Goal: Transaction & Acquisition: Download file/media

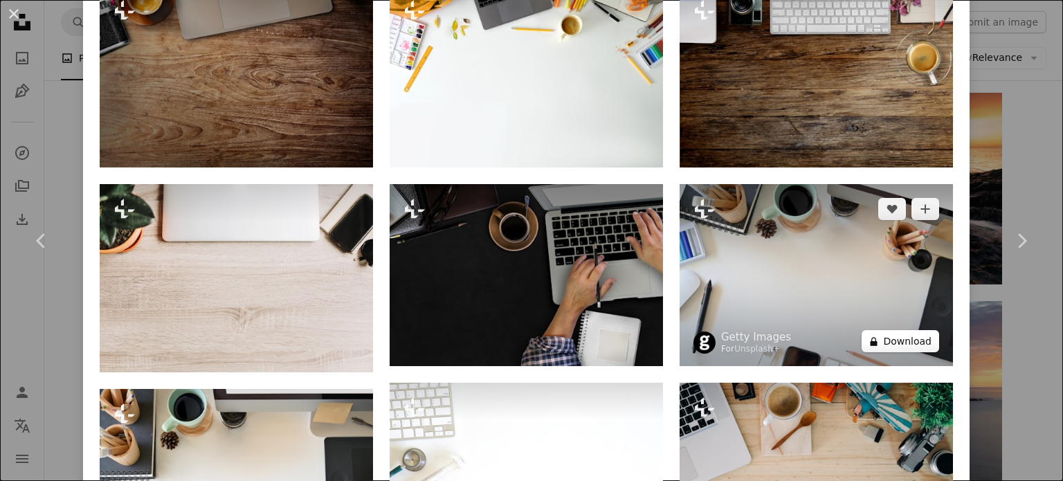
scroll to position [1038, 0]
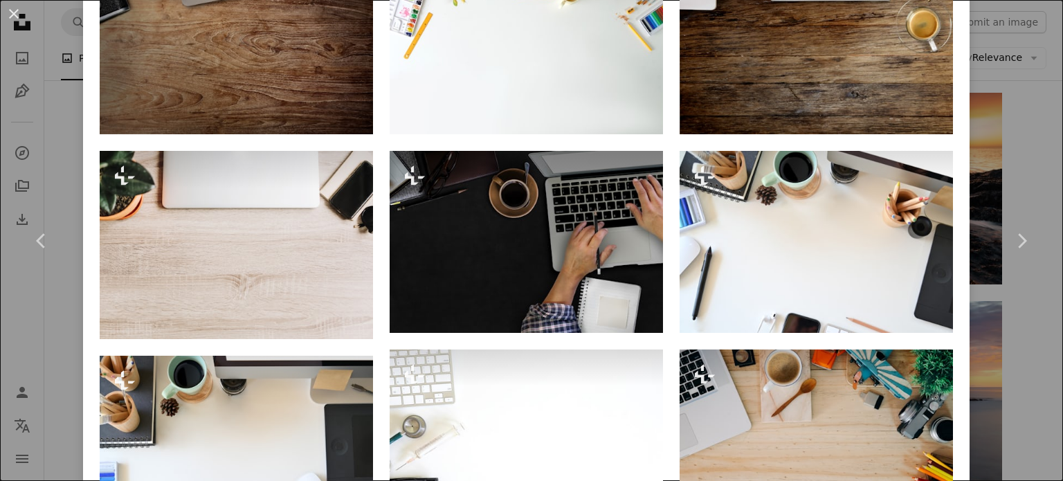
click at [1002, 149] on div "An X shape Chevron left Chevron right Getty Images For Unsplash+ A heart A plus…" at bounding box center [531, 240] width 1063 height 481
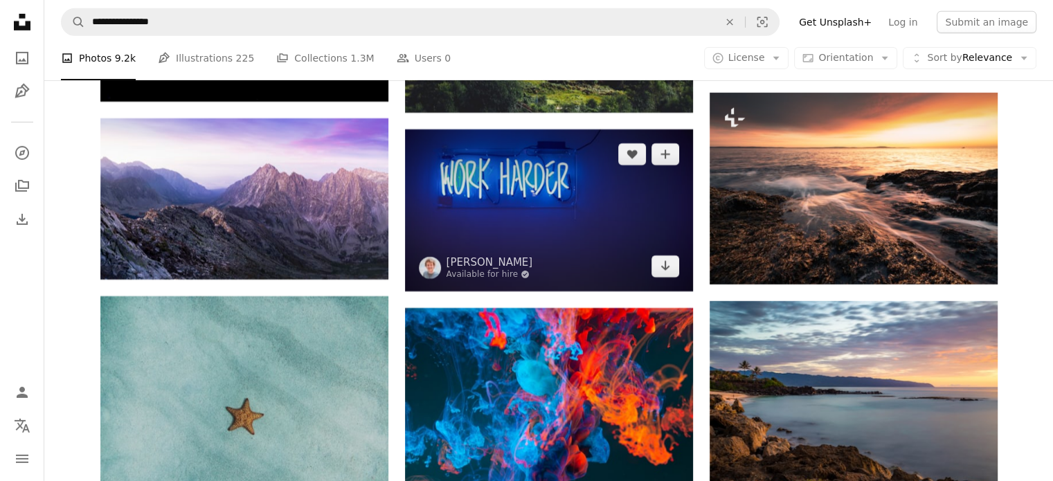
click at [664, 238] on img at bounding box center [549, 210] width 288 height 162
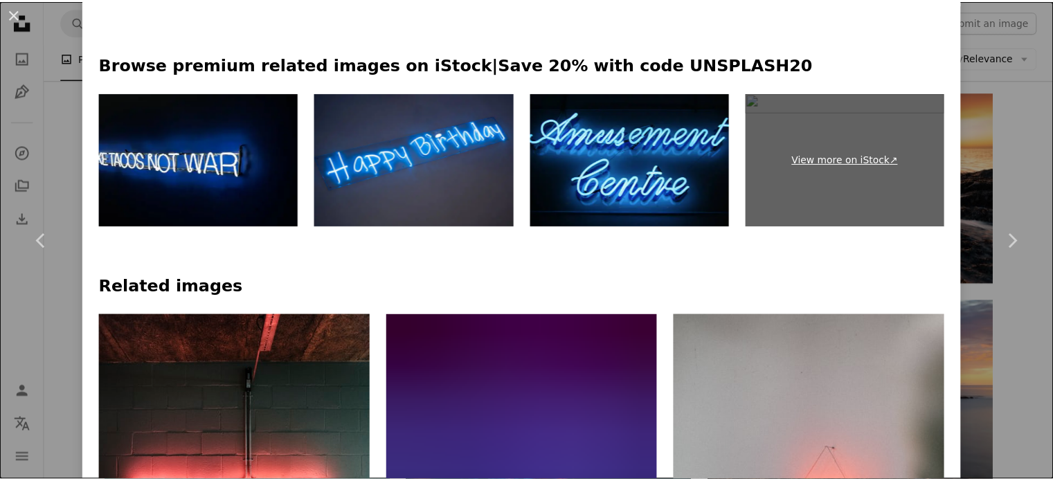
scroll to position [900, 0]
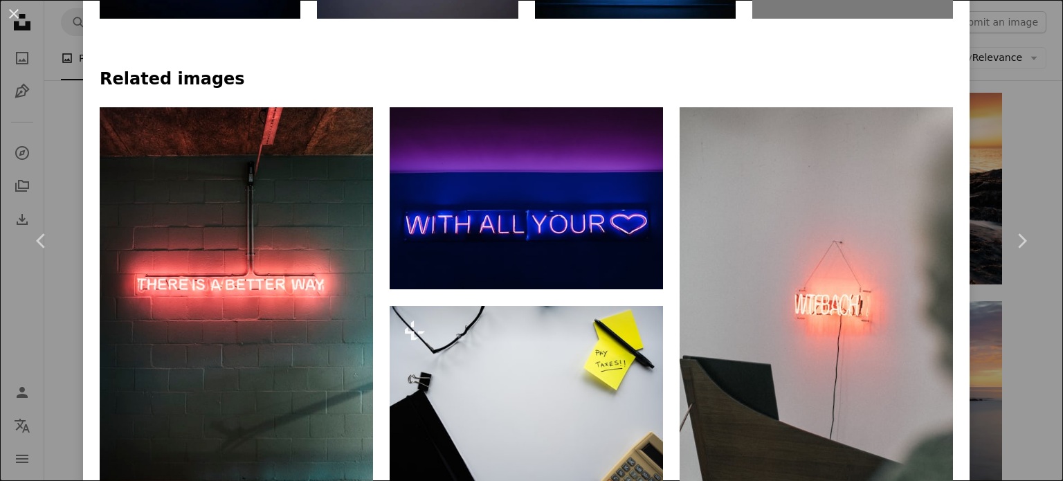
click at [977, 91] on div "An X shape Chevron left Chevron right [PERSON_NAME] Available for hire A checkm…" at bounding box center [531, 240] width 1063 height 481
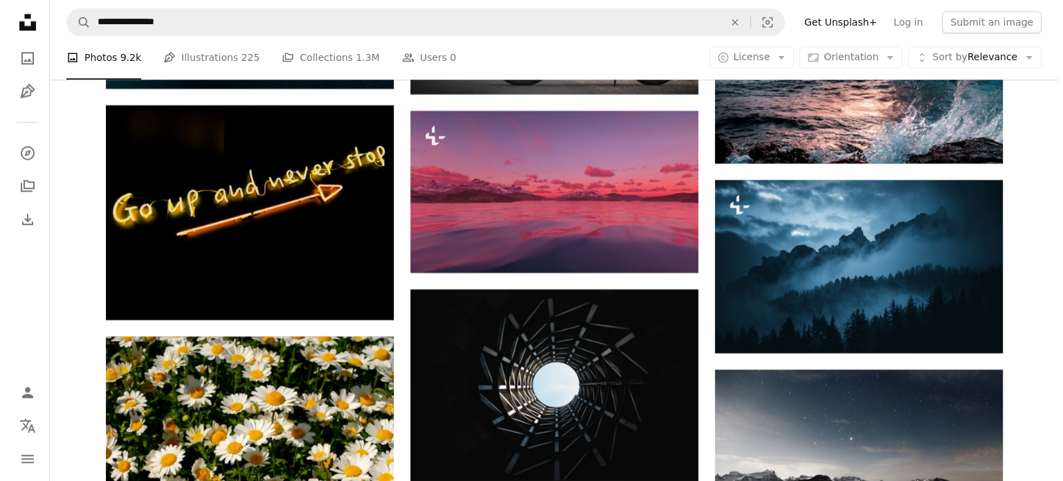
scroll to position [6852, 0]
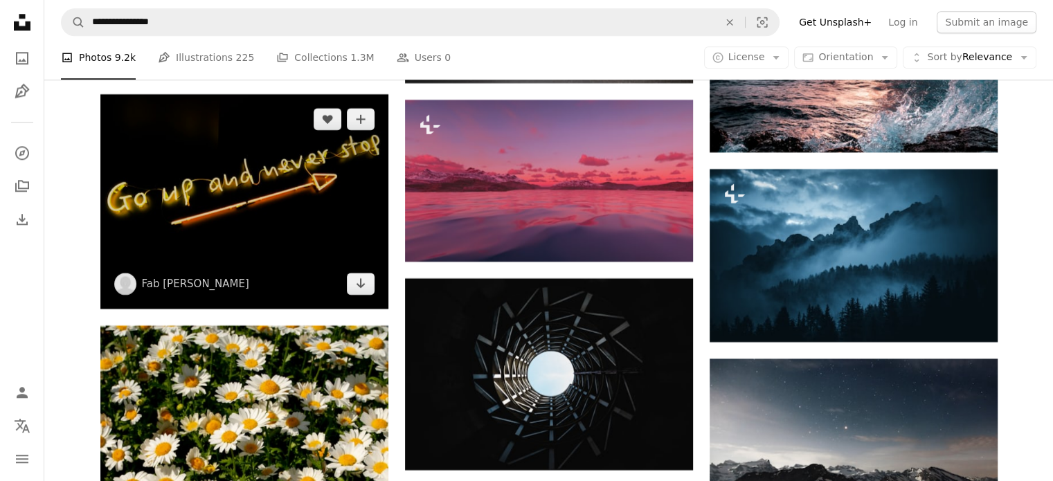
click at [305, 167] on img at bounding box center [244, 201] width 288 height 215
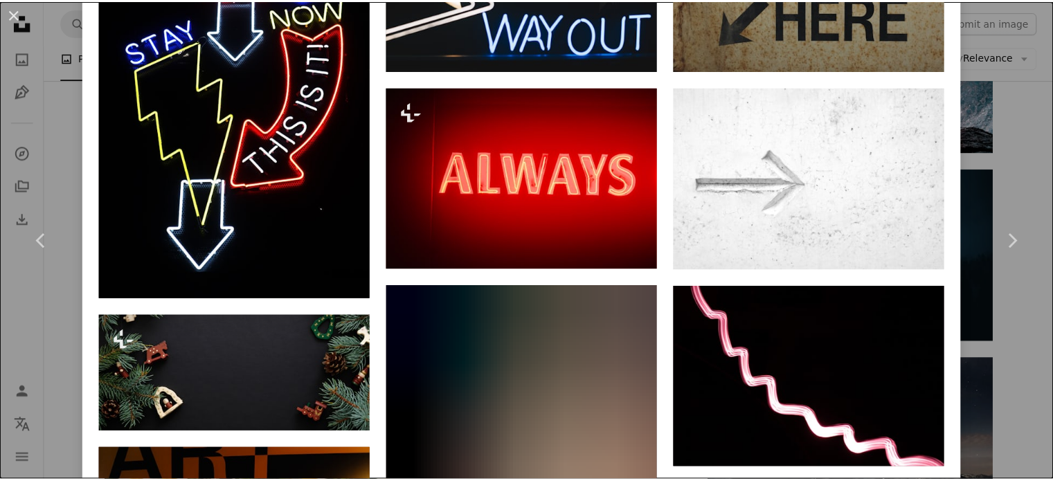
scroll to position [969, 0]
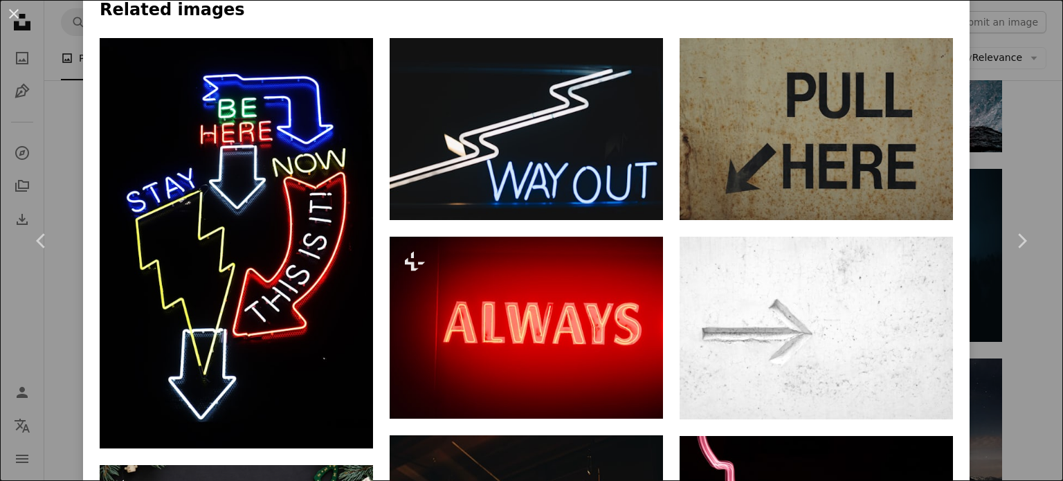
click at [1017, 95] on div "An X shape Chevron left Chevron right Fab [PERSON_NAME] fossy A heart A plus si…" at bounding box center [531, 240] width 1063 height 481
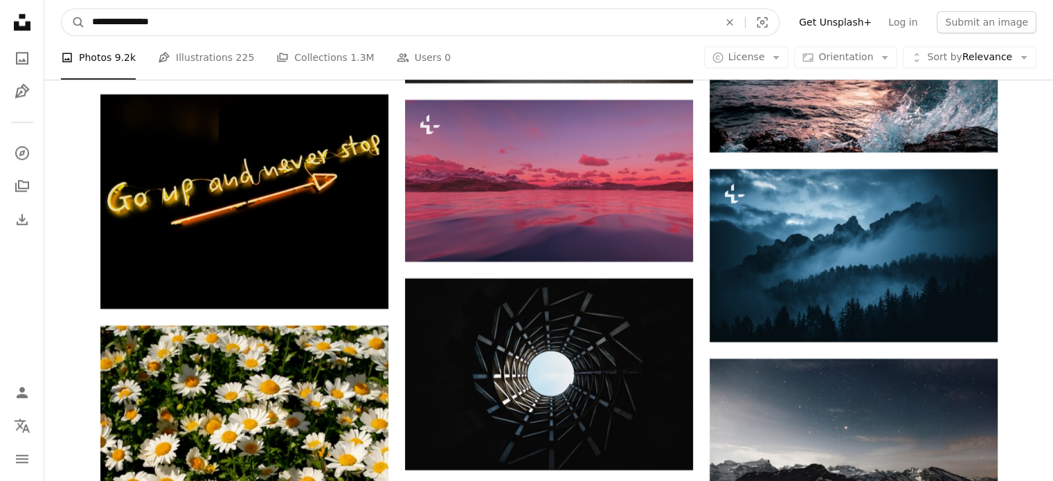
click at [206, 14] on input "**********" at bounding box center [399, 22] width 629 height 26
type input "**********"
click at [62, 9] on button "A magnifying glass" at bounding box center [74, 22] width 24 height 26
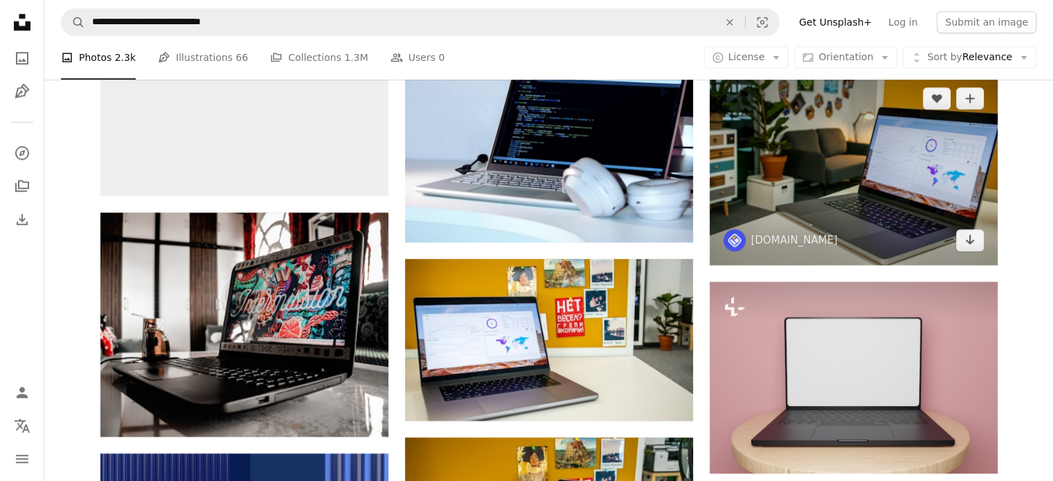
scroll to position [1523, 0]
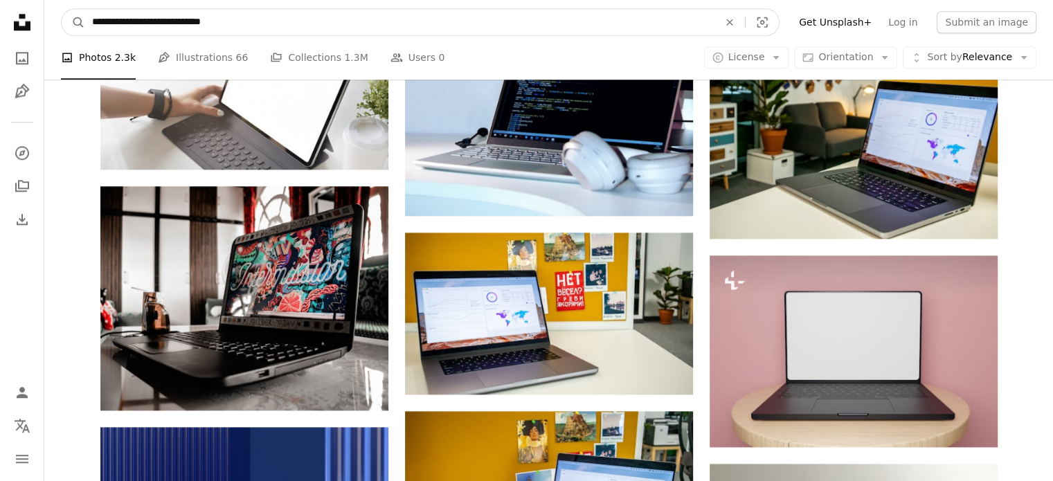
drag, startPoint x: 271, startPoint y: 26, endPoint x: 167, endPoint y: 35, distance: 104.2
click at [167, 35] on input "**********" at bounding box center [399, 22] width 629 height 26
type input "**********"
click button "A magnifying glass" at bounding box center [74, 22] width 24 height 26
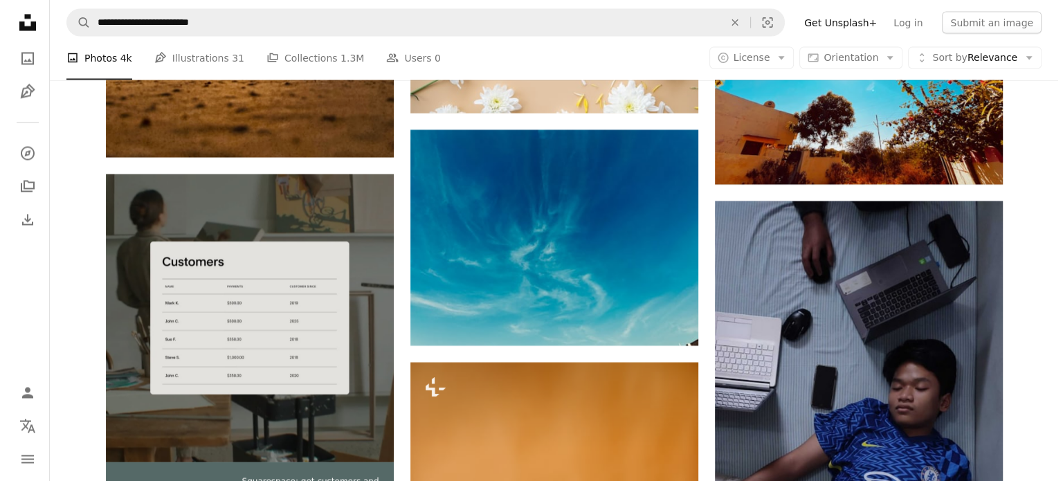
scroll to position [2422, 0]
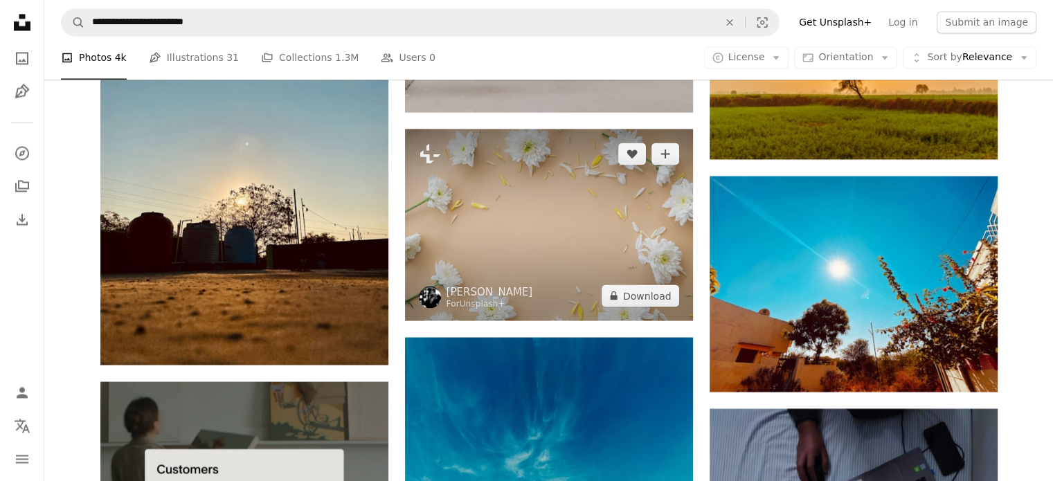
click at [579, 225] on img at bounding box center [549, 225] width 288 height 192
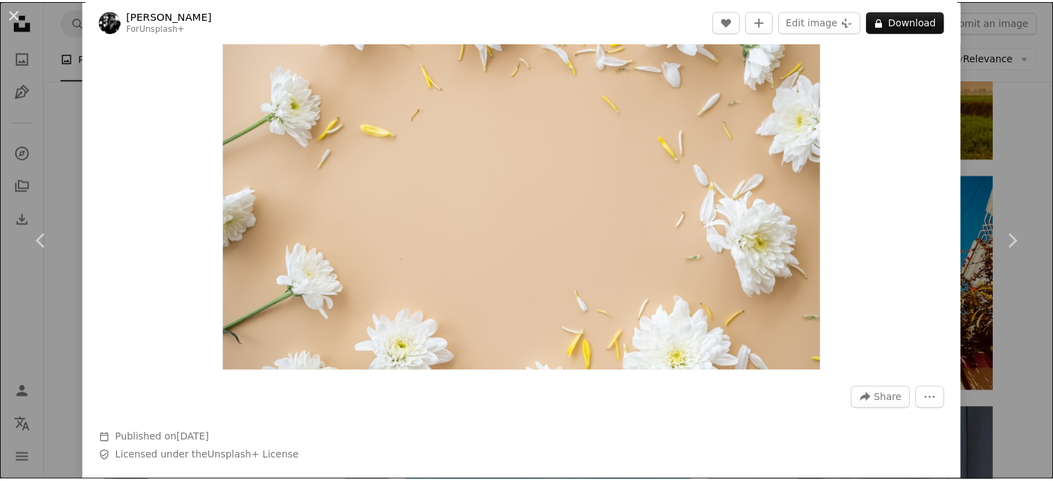
scroll to position [138, 0]
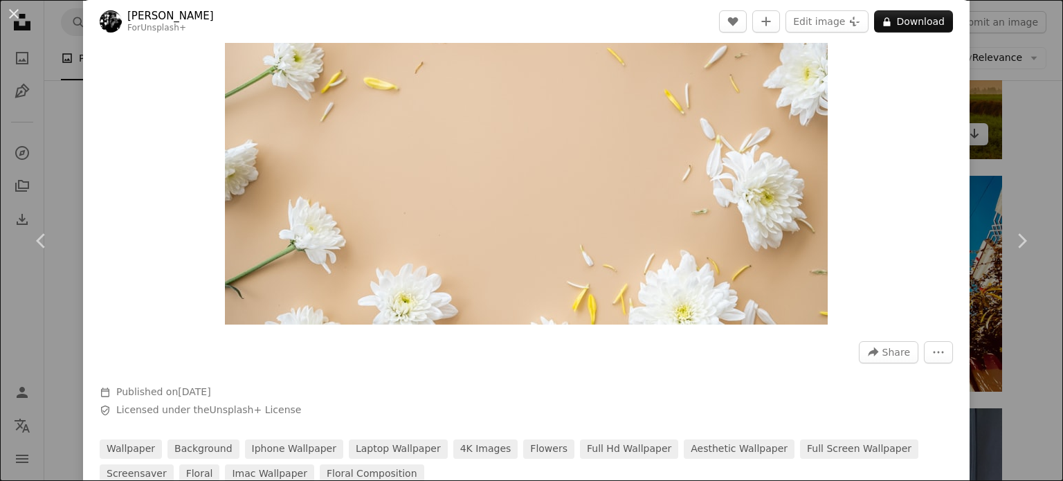
click at [986, 124] on div "An X shape Chevron left Chevron right [PERSON_NAME] For Unsplash+ A heart A plu…" at bounding box center [531, 240] width 1063 height 481
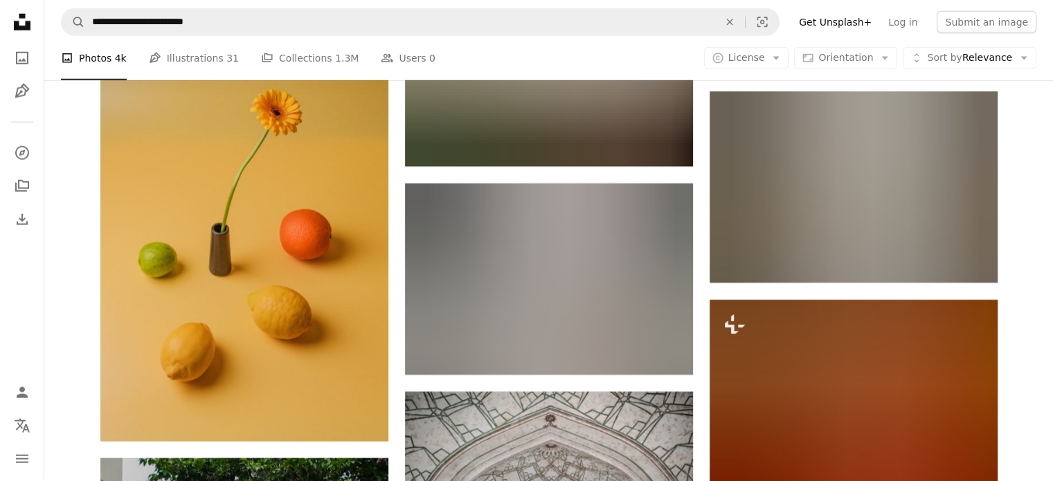
scroll to position [4014, 0]
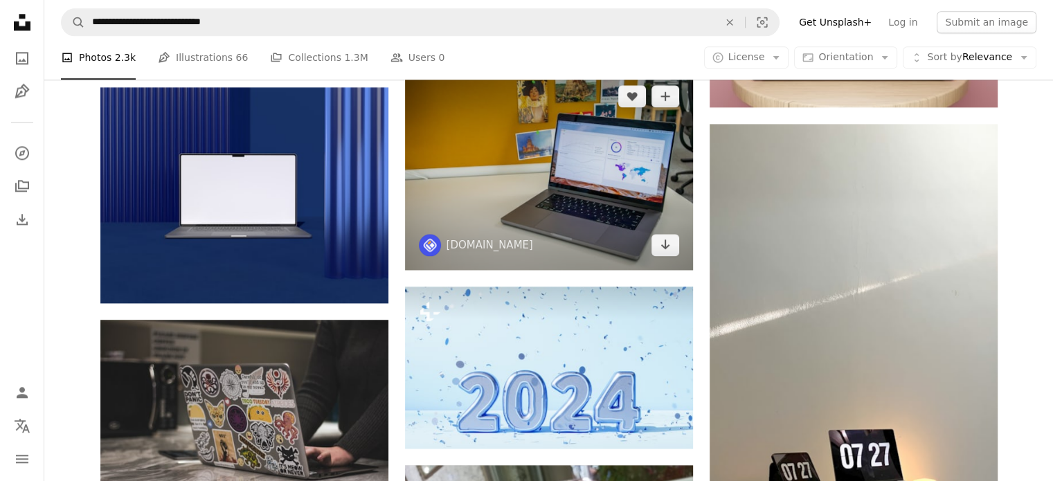
scroll to position [1869, 0]
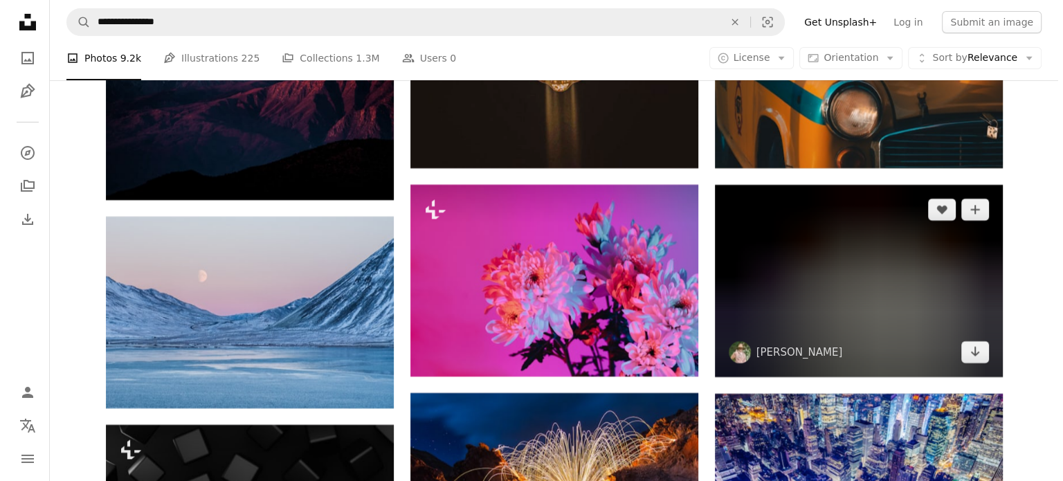
scroll to position [10312, 0]
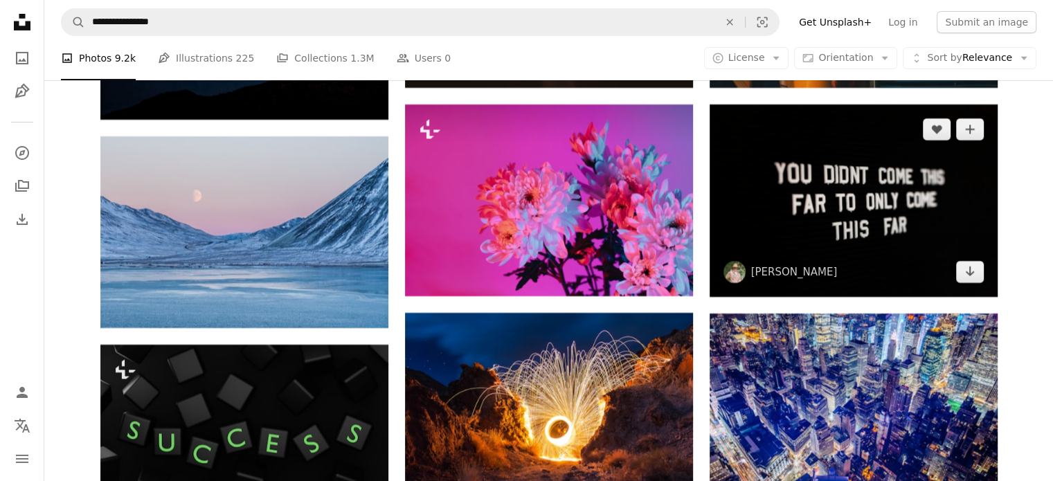
click at [882, 172] on img at bounding box center [853, 201] width 288 height 192
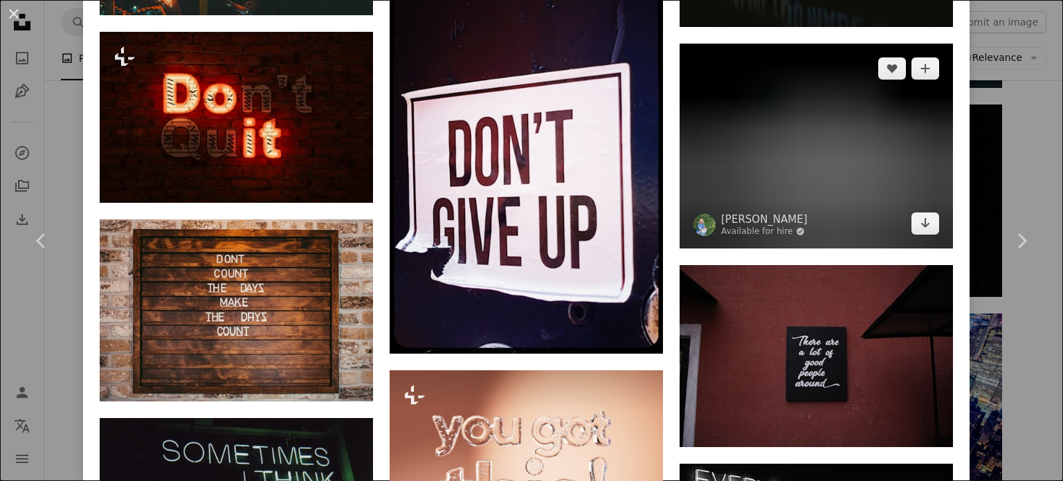
scroll to position [1315, 0]
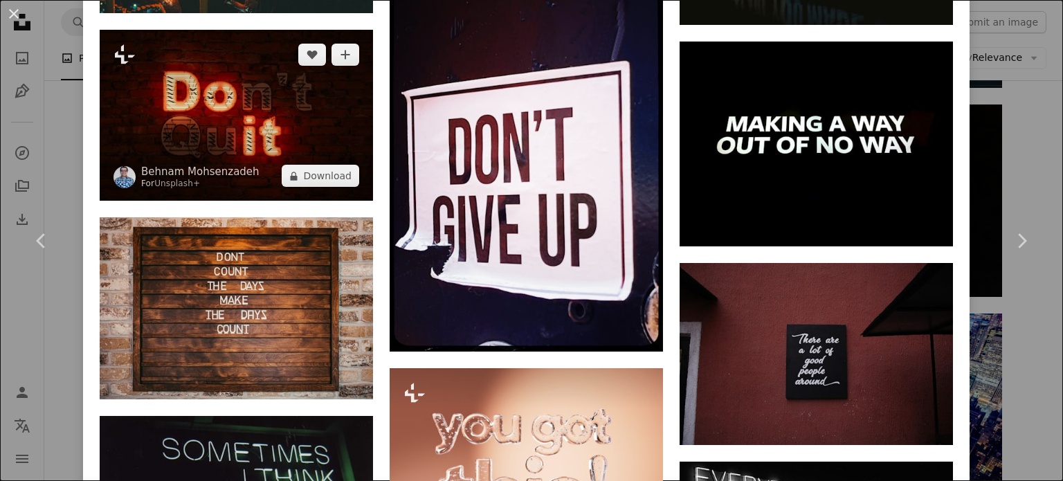
click at [283, 107] on img at bounding box center [236, 115] width 273 height 171
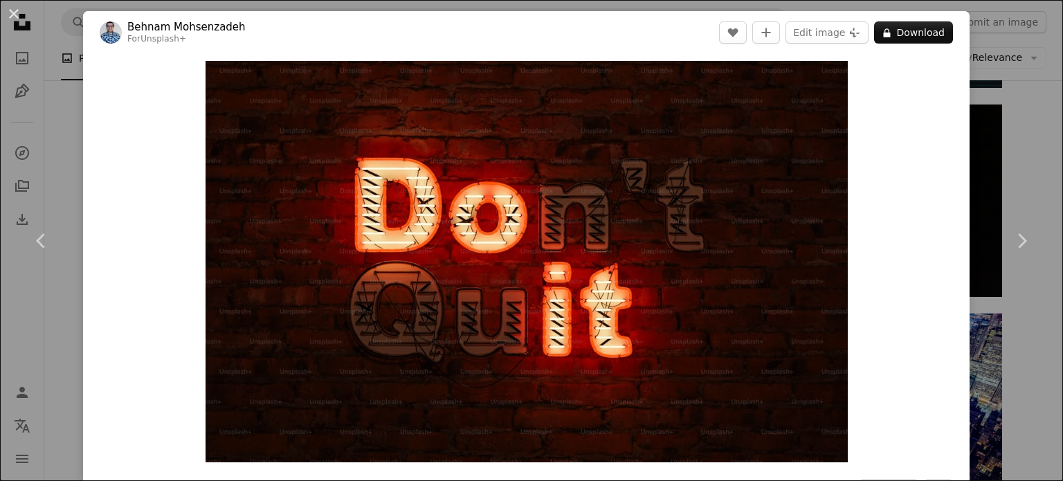
click at [994, 100] on div "An X shape Chevron left Chevron right [PERSON_NAME] For Unsplash+ A heart A plu…" at bounding box center [531, 240] width 1063 height 481
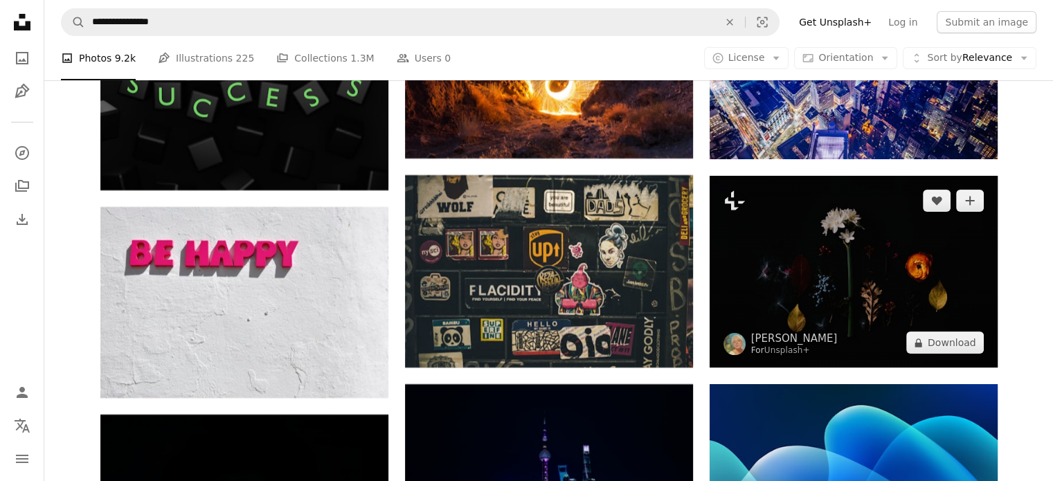
scroll to position [10797, 0]
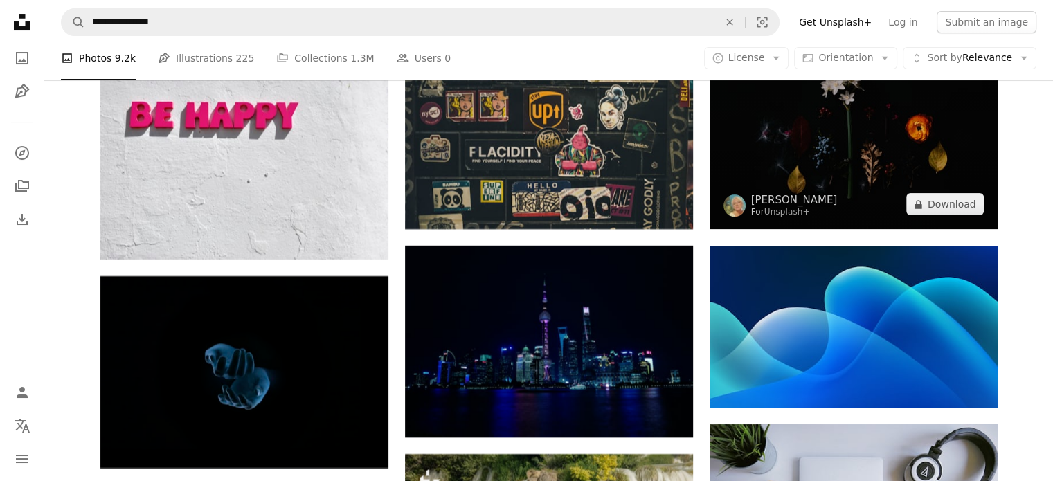
click at [846, 138] on img at bounding box center [853, 133] width 288 height 192
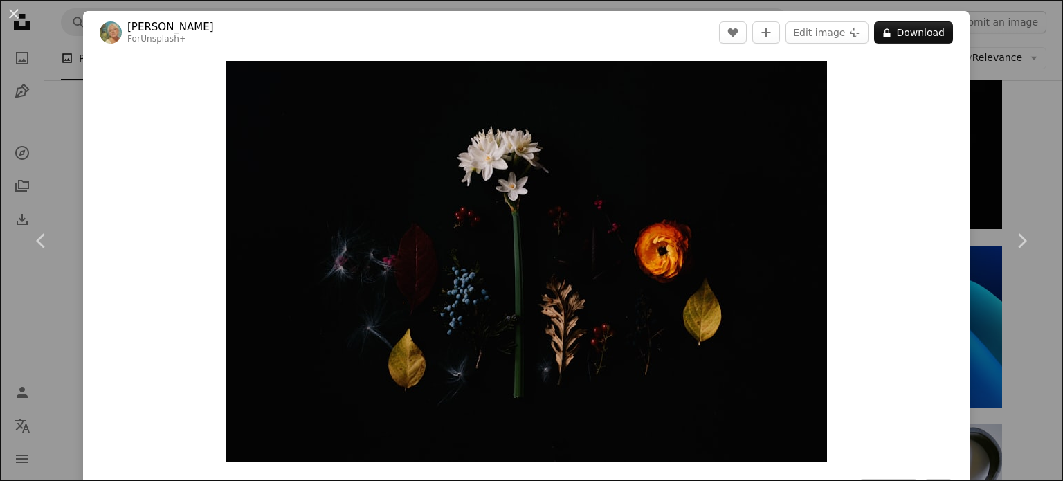
click at [1008, 141] on div "An X shape Chevron left Chevron right [PERSON_NAME] For Unsplash+ A heart A plu…" at bounding box center [531, 240] width 1063 height 481
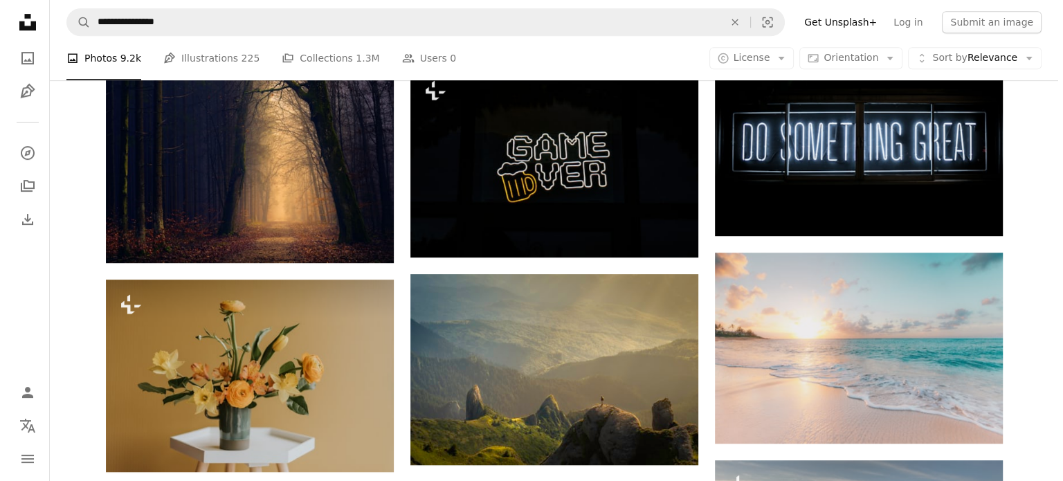
scroll to position [692, 0]
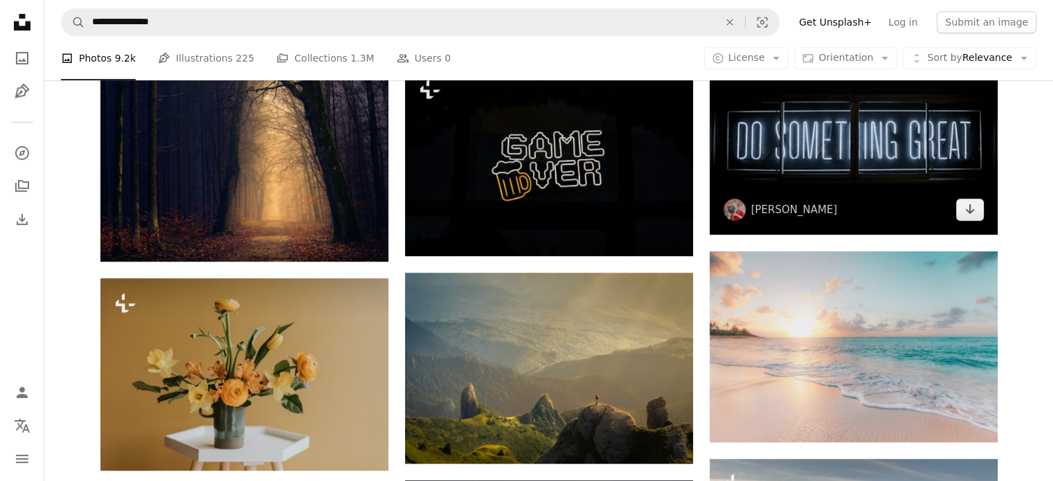
click at [832, 134] on img at bounding box center [853, 139] width 288 height 192
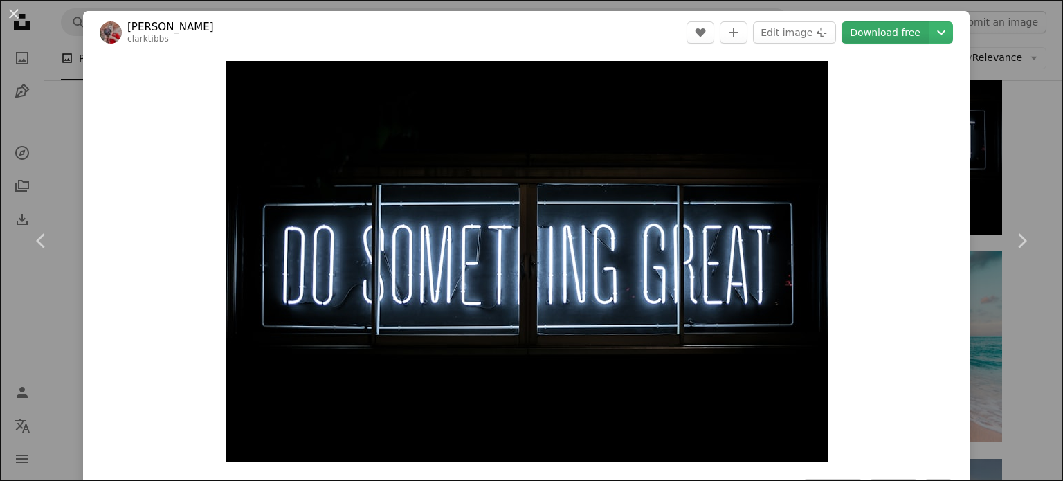
click at [884, 30] on link "Download free" at bounding box center [885, 32] width 87 height 22
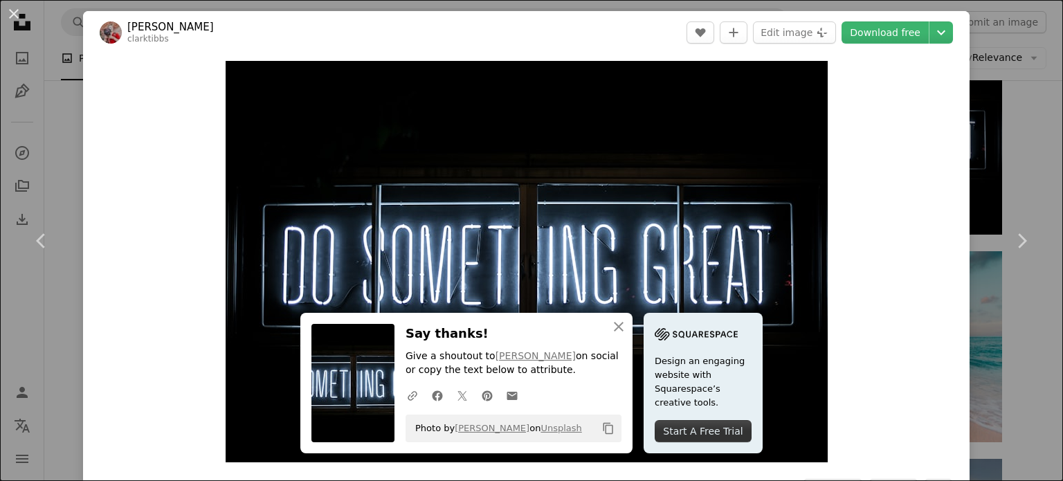
click at [992, 164] on div "An X shape Chevron left Chevron right [PERSON_NAME] clarktibbs A heart A plus s…" at bounding box center [531, 240] width 1063 height 481
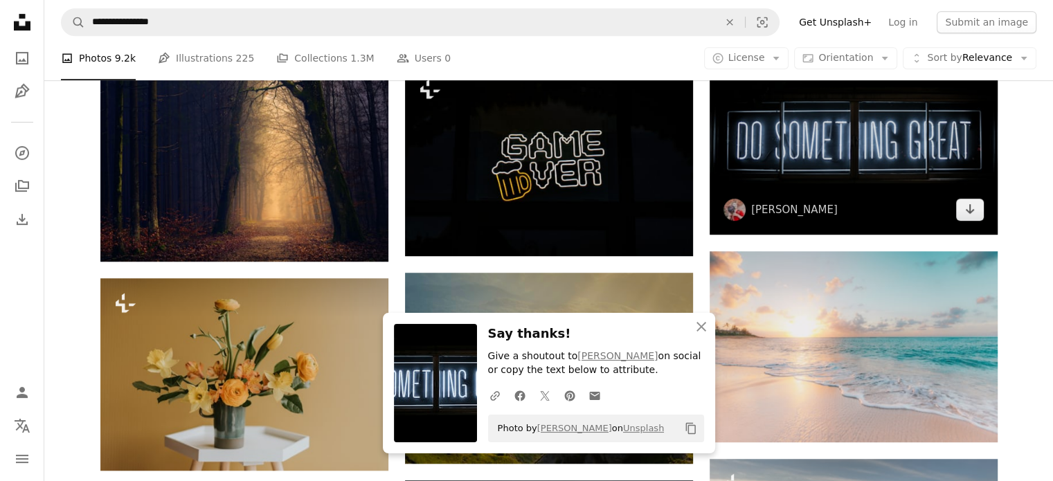
click at [885, 143] on img at bounding box center [853, 139] width 288 height 192
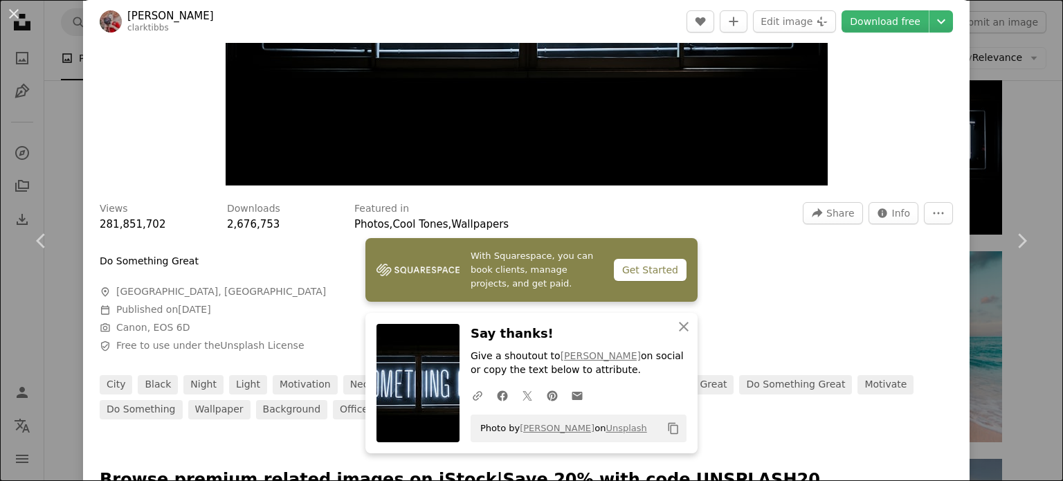
scroll to position [554, 0]
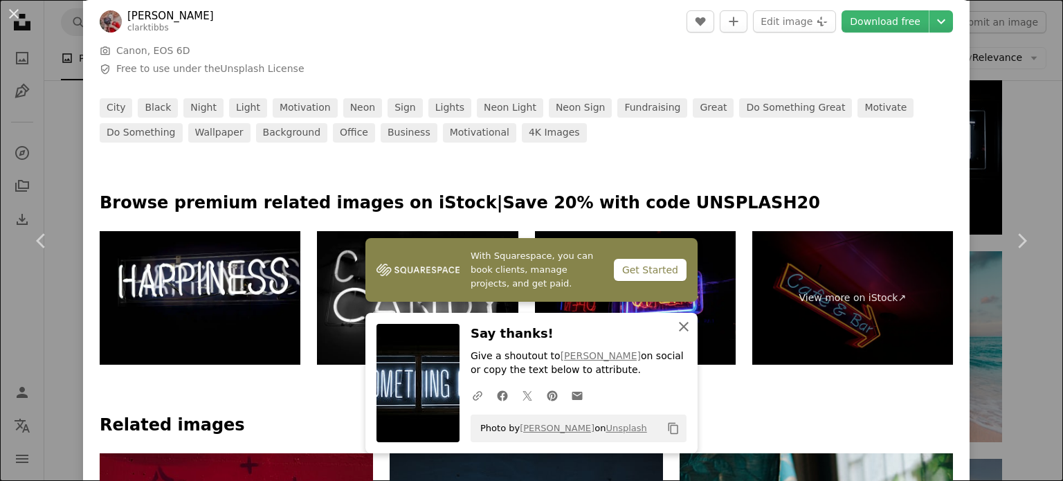
click at [679, 328] on icon "button" at bounding box center [684, 327] width 10 height 10
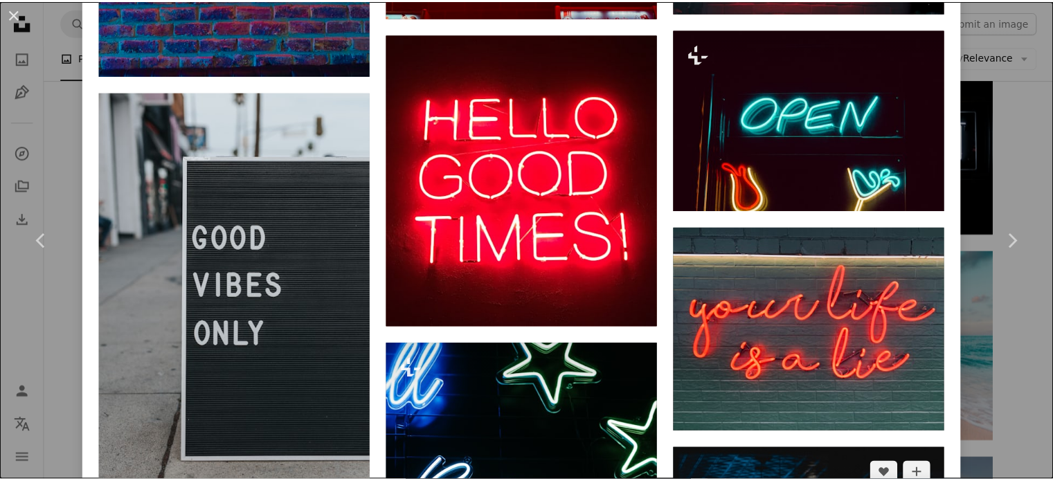
scroll to position [3461, 0]
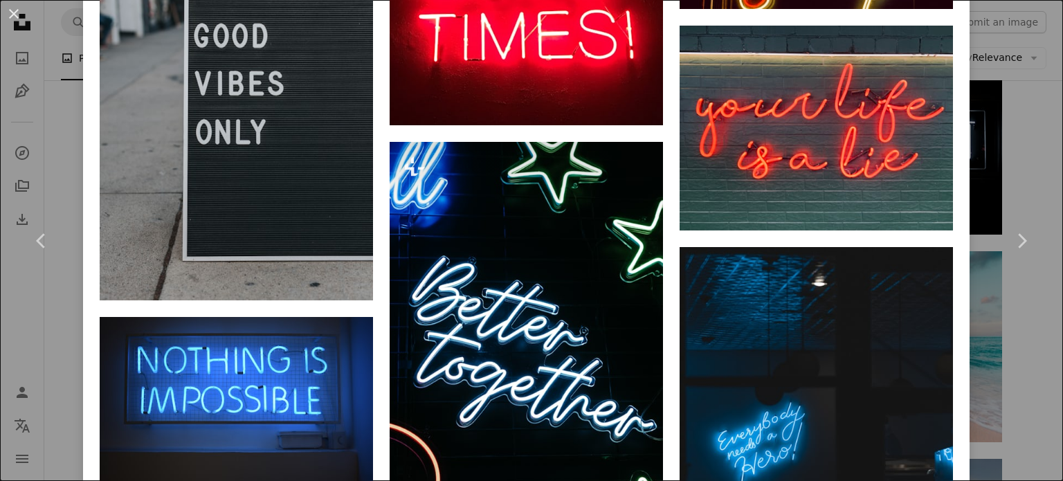
click at [1006, 118] on div "An X shape Chevron left Chevron right [PERSON_NAME] clarktibbs A heart A plus s…" at bounding box center [531, 240] width 1063 height 481
